Goal: Task Accomplishment & Management: Manage account settings

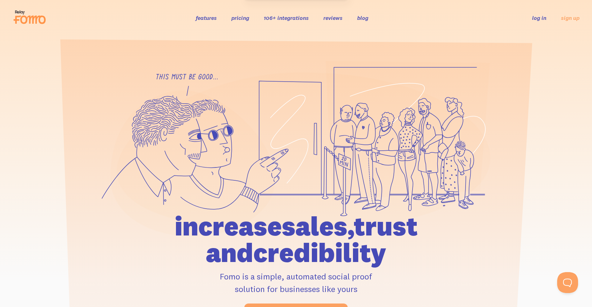
click at [536, 18] on link "log in" at bounding box center [539, 17] width 14 height 7
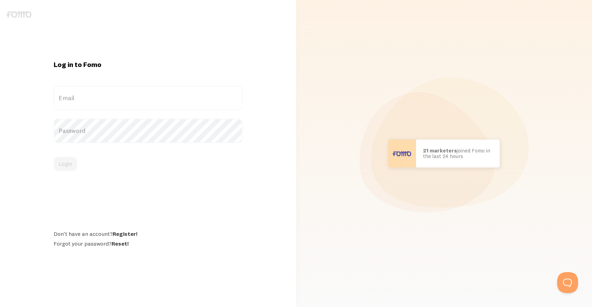
type input "[PERSON_NAME][EMAIL_ADDRESS][DOMAIN_NAME]"
click at [63, 165] on div "Login" at bounding box center [148, 164] width 189 height 14
click at [65, 165] on button "Login" at bounding box center [65, 164] width 23 height 14
